Goal: Navigation & Orientation: Find specific page/section

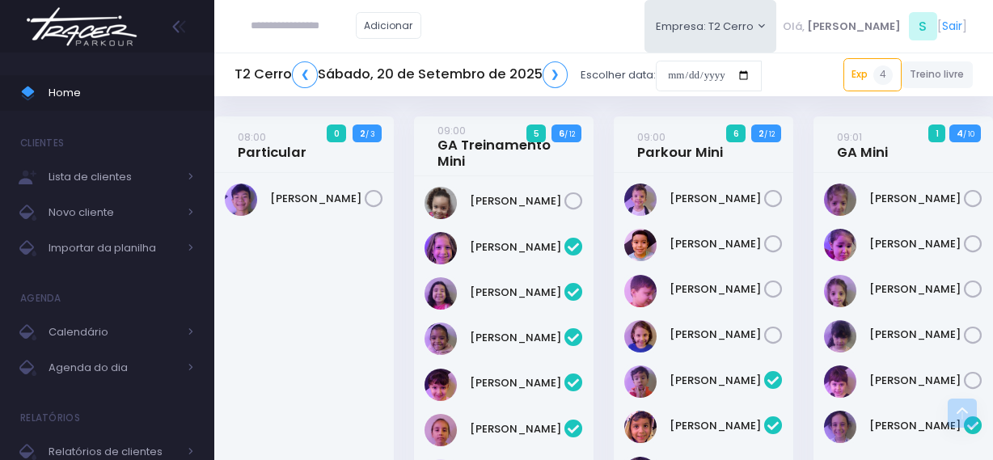
scroll to position [1973, 0]
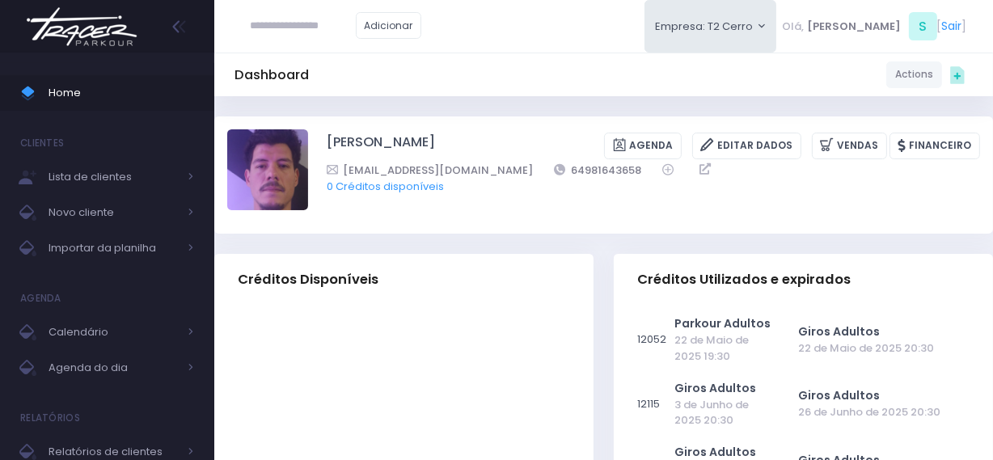
click at [131, 36] on img at bounding box center [81, 26] width 123 height 57
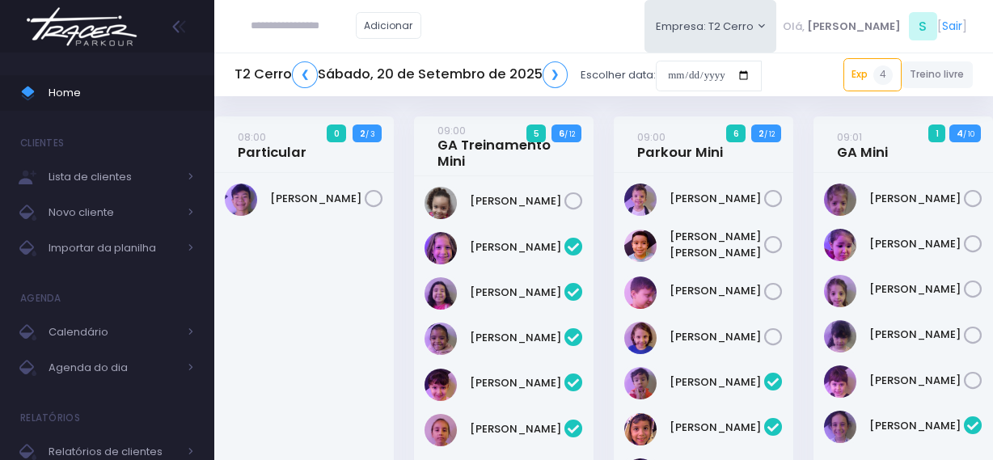
scroll to position [1973, 0]
